Goal: Task Accomplishment & Management: Manage account settings

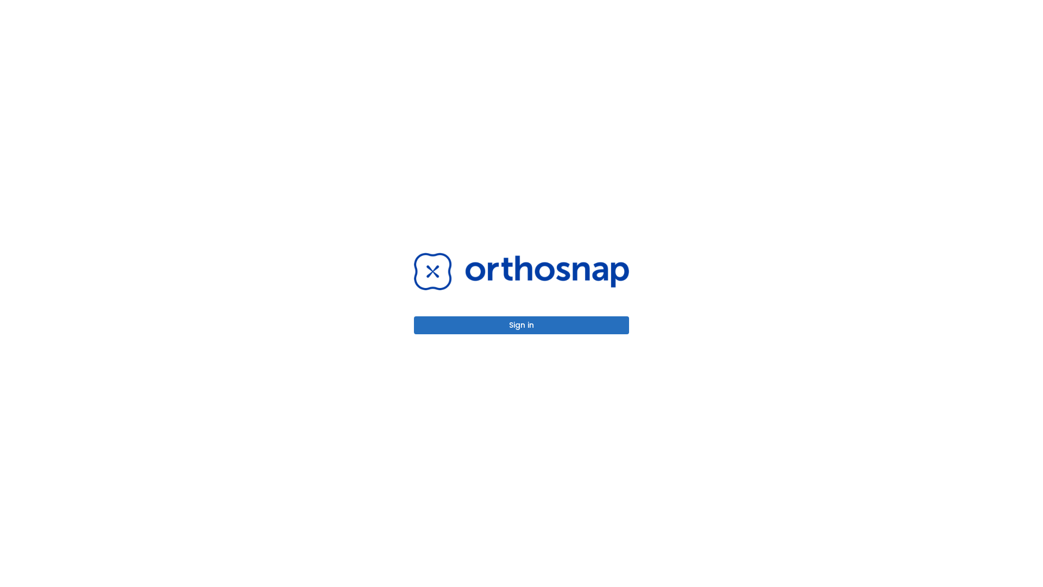
click at [521, 325] on button "Sign in" at bounding box center [521, 325] width 215 height 18
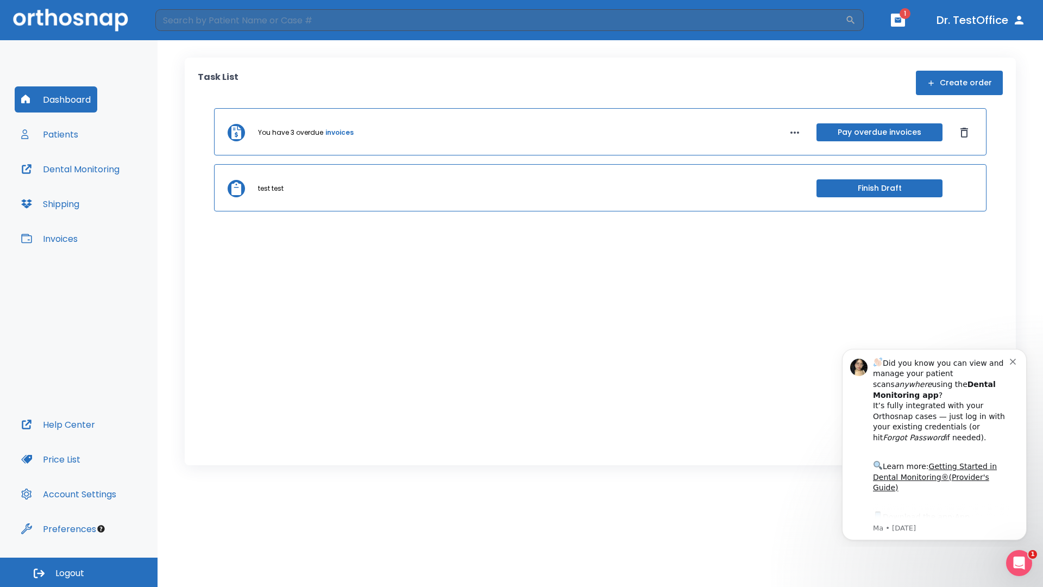
click at [79, 572] on span "Logout" at bounding box center [69, 573] width 29 height 12
